Goal: Information Seeking & Learning: Learn about a topic

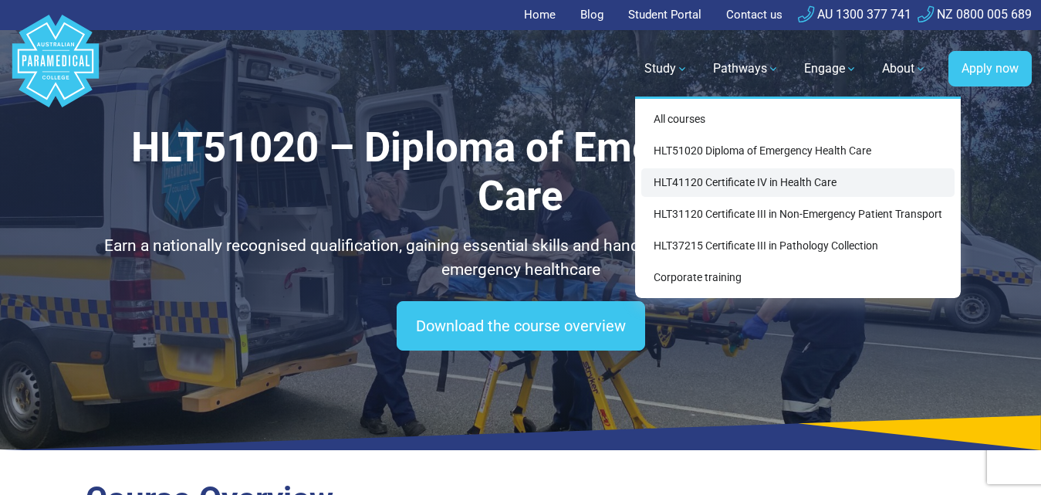
click at [701, 189] on link "HLT41120 Certificate IV in Health Care" at bounding box center [797, 182] width 313 height 29
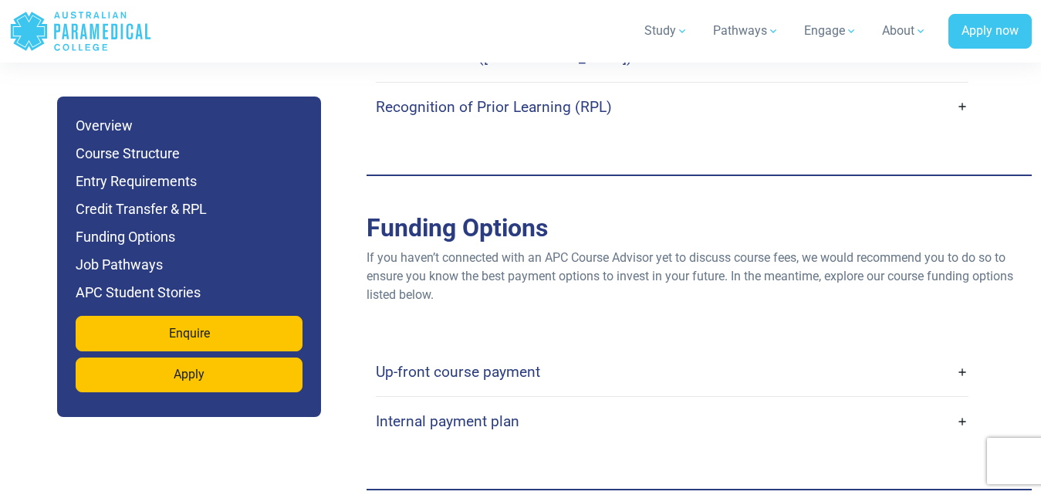
scroll to position [3691, 0]
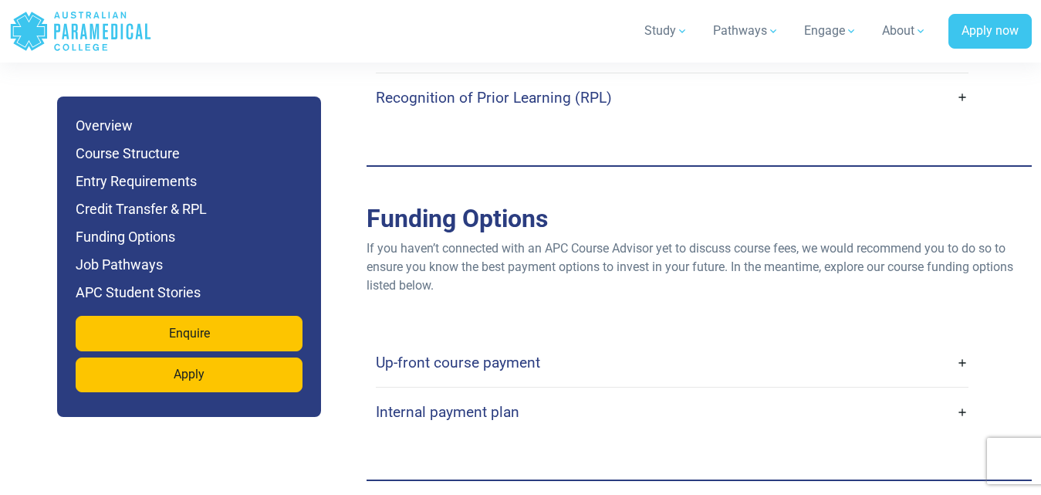
click at [963, 344] on link "Up-front course payment" at bounding box center [672, 362] width 592 height 36
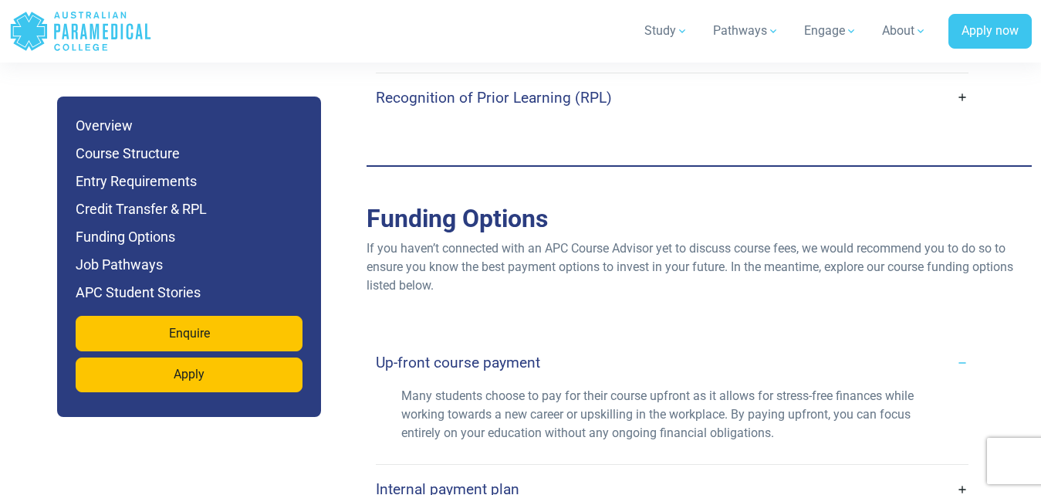
click at [963, 344] on link "Up-front course payment" at bounding box center [672, 362] width 592 height 36
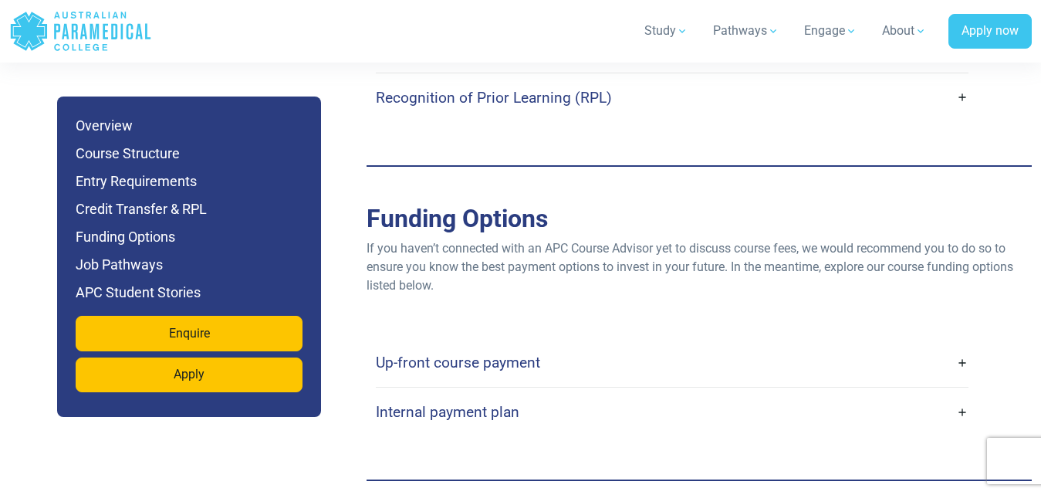
click at [956, 393] on link "Internal payment plan" at bounding box center [672, 411] width 592 height 36
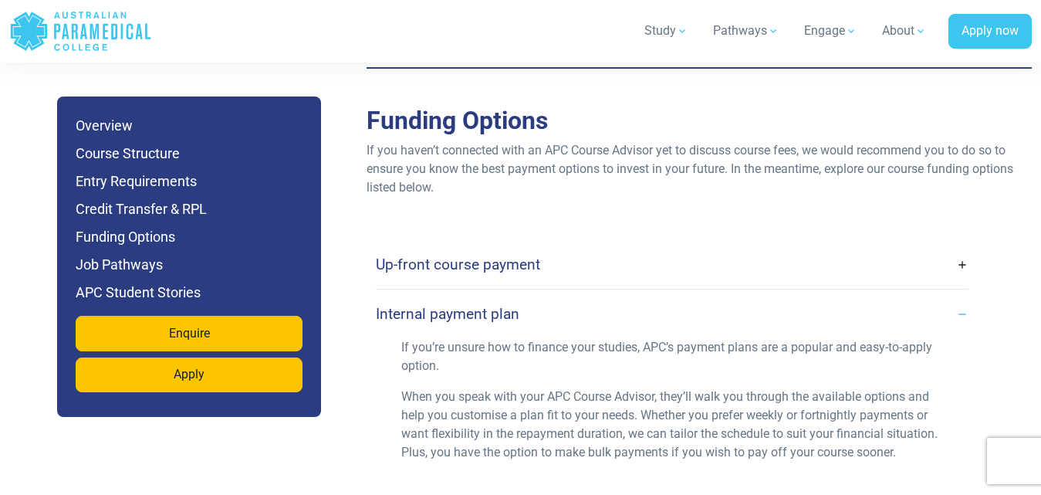
scroll to position [3790, 0]
click at [962, 294] on link "Internal payment plan" at bounding box center [672, 312] width 592 height 36
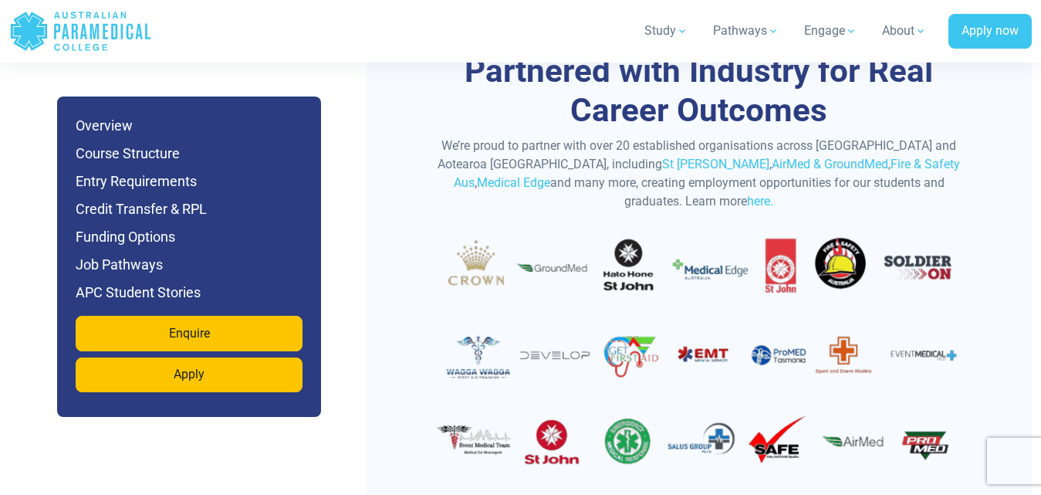
scroll to position [4627, 0]
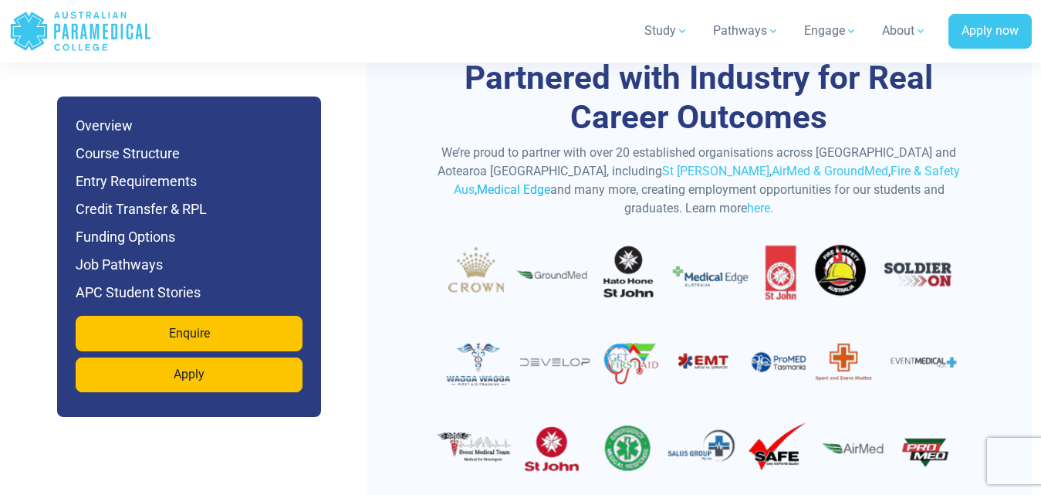
click at [550, 182] on link "Medical Edge" at bounding box center [513, 189] width 73 height 15
